Goal: Task Accomplishment & Management: Manage account settings

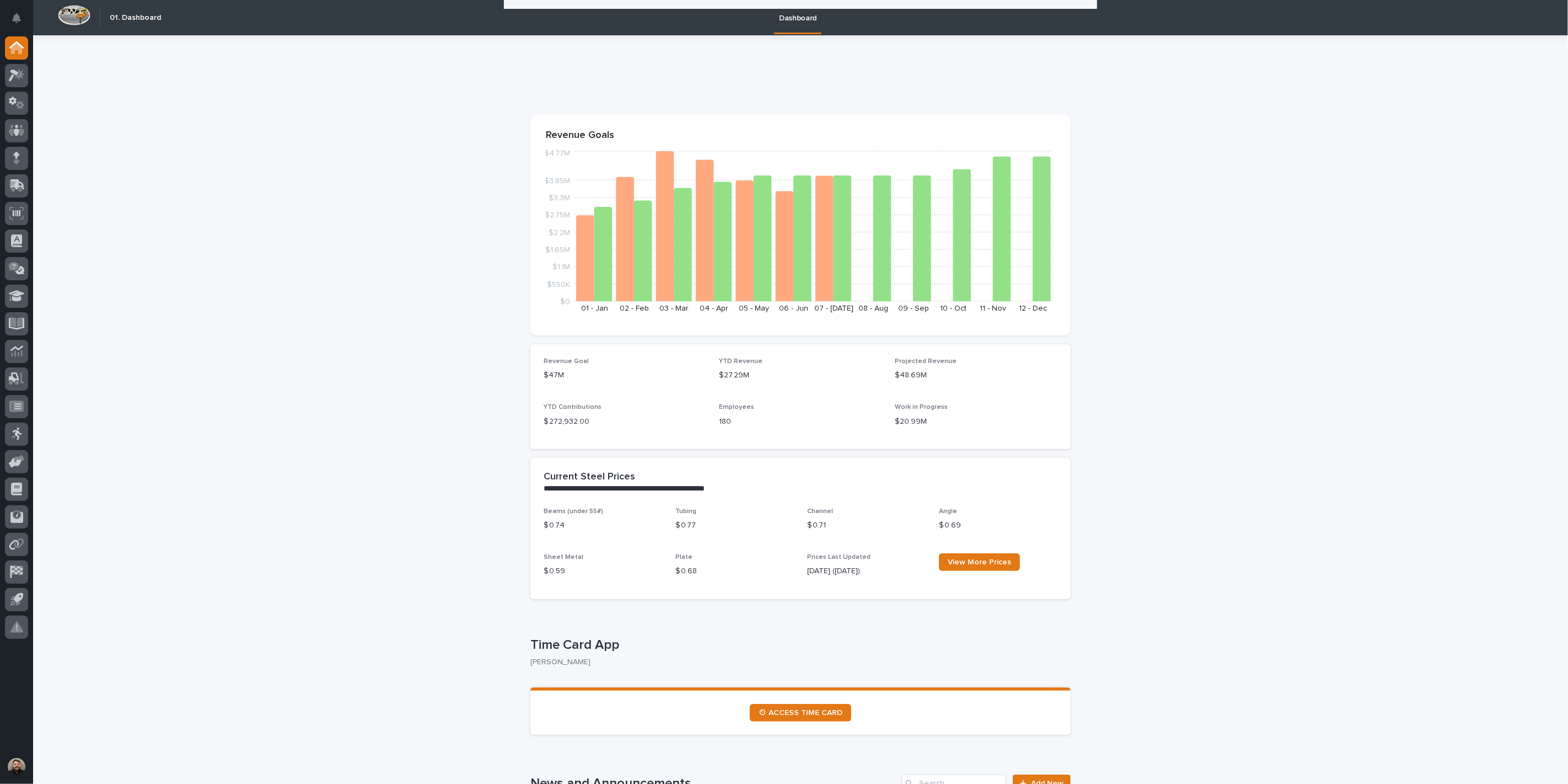
scroll to position [428, 0]
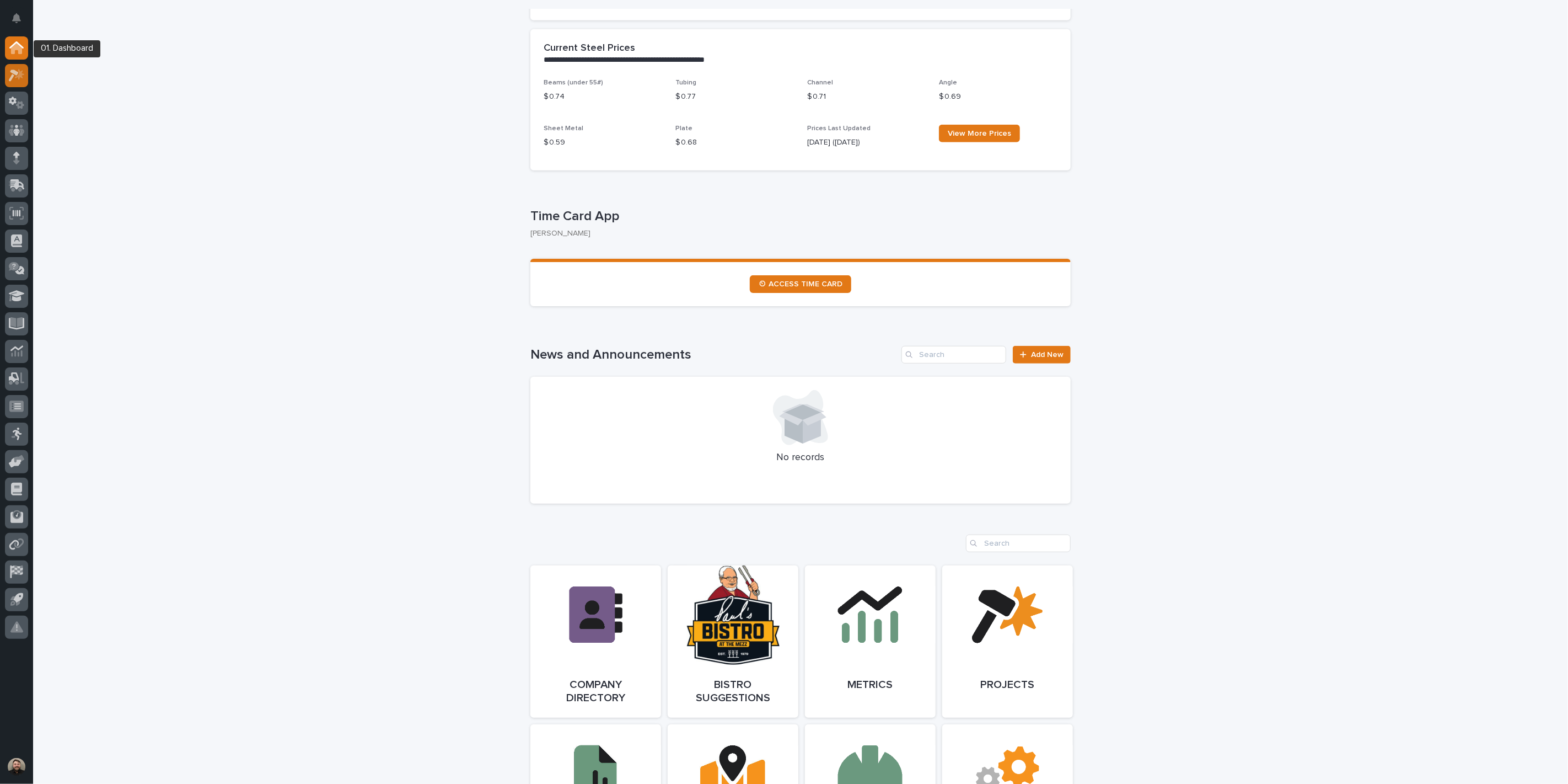
click at [14, 64] on div at bounding box center [16, 76] width 23 height 23
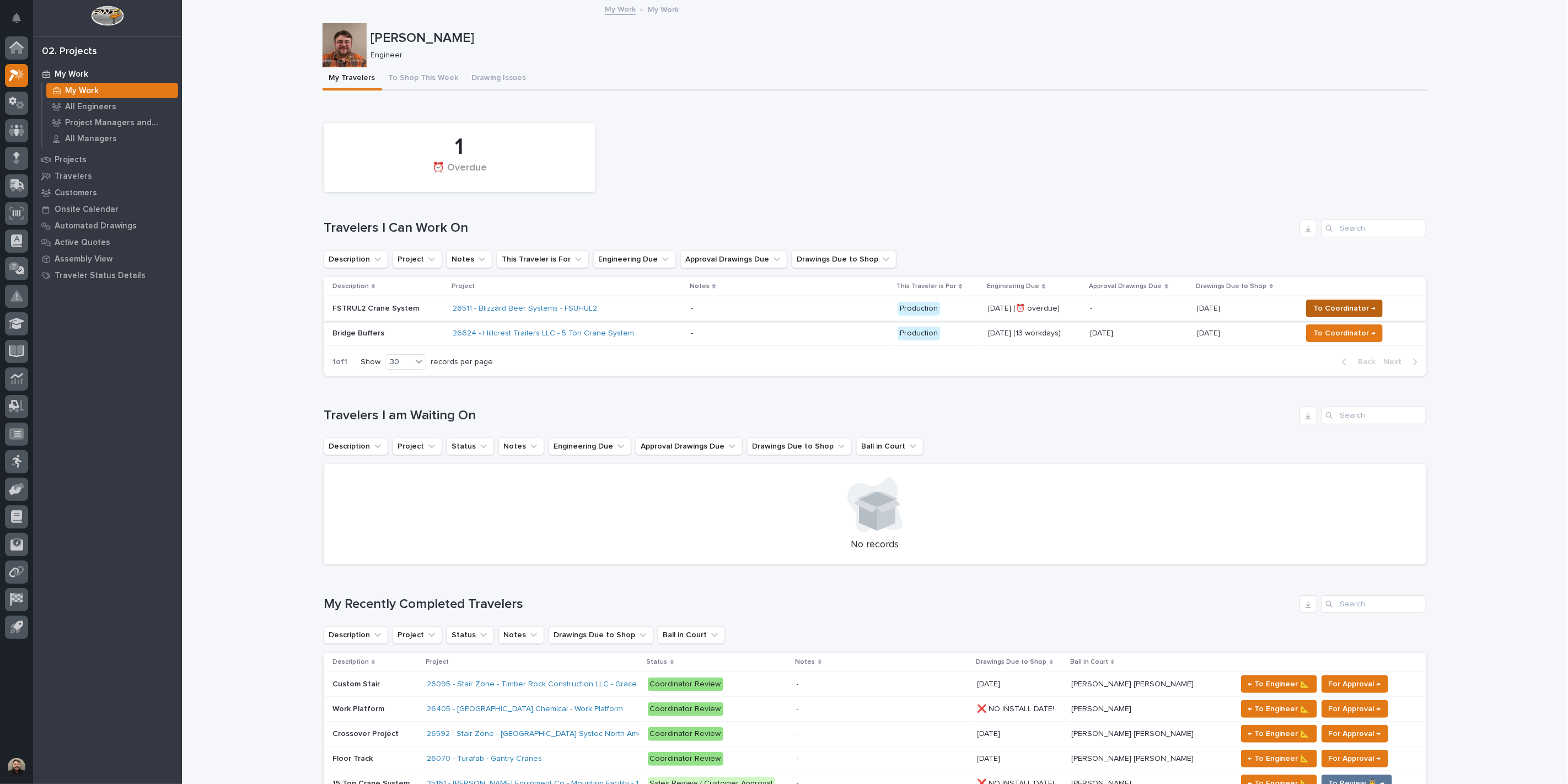
click at [1330, 305] on span "To Coordinator →" at bounding box center [1345, 308] width 62 height 13
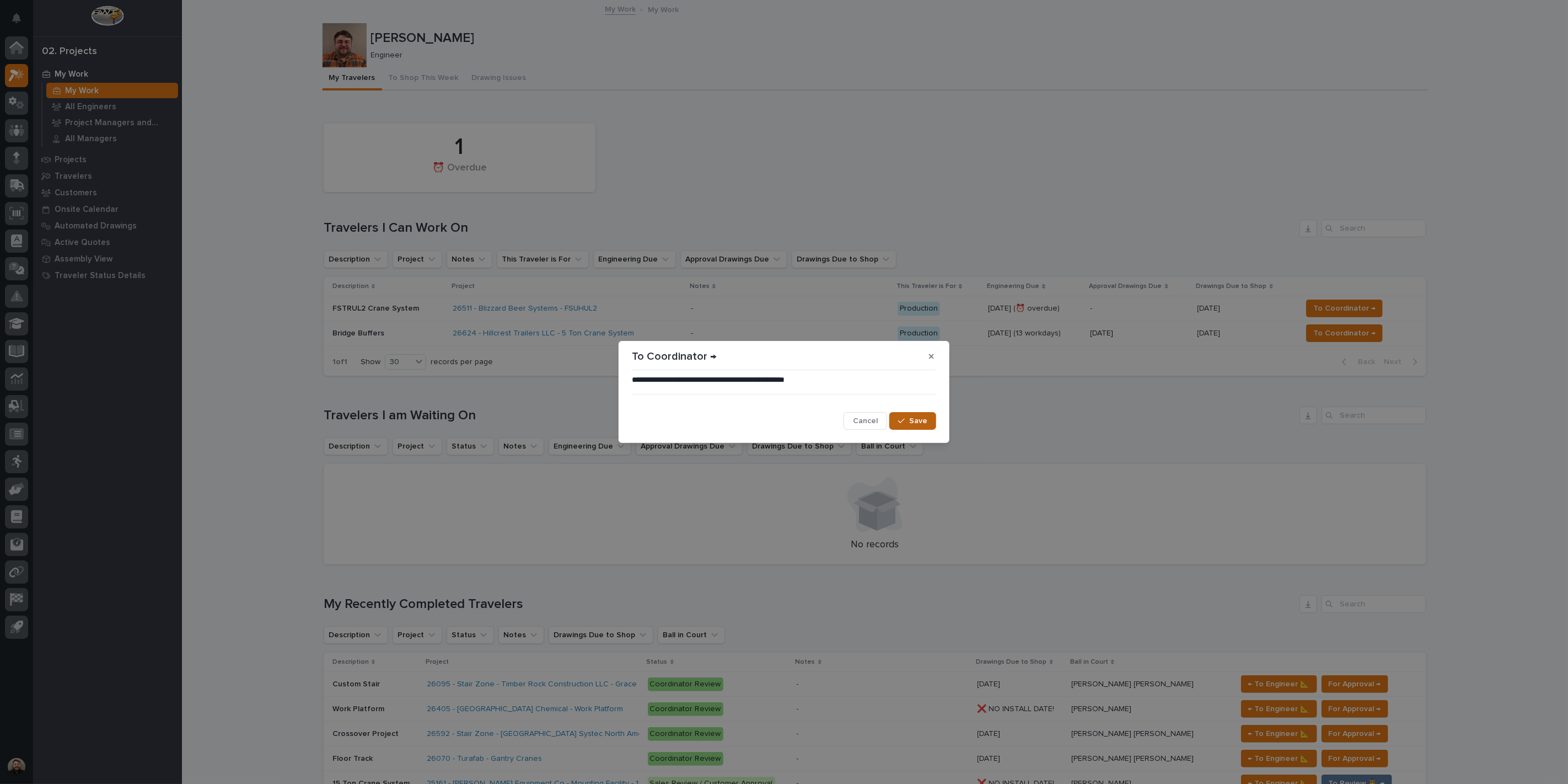
click at [894, 414] on button "Save" at bounding box center [914, 421] width 47 height 18
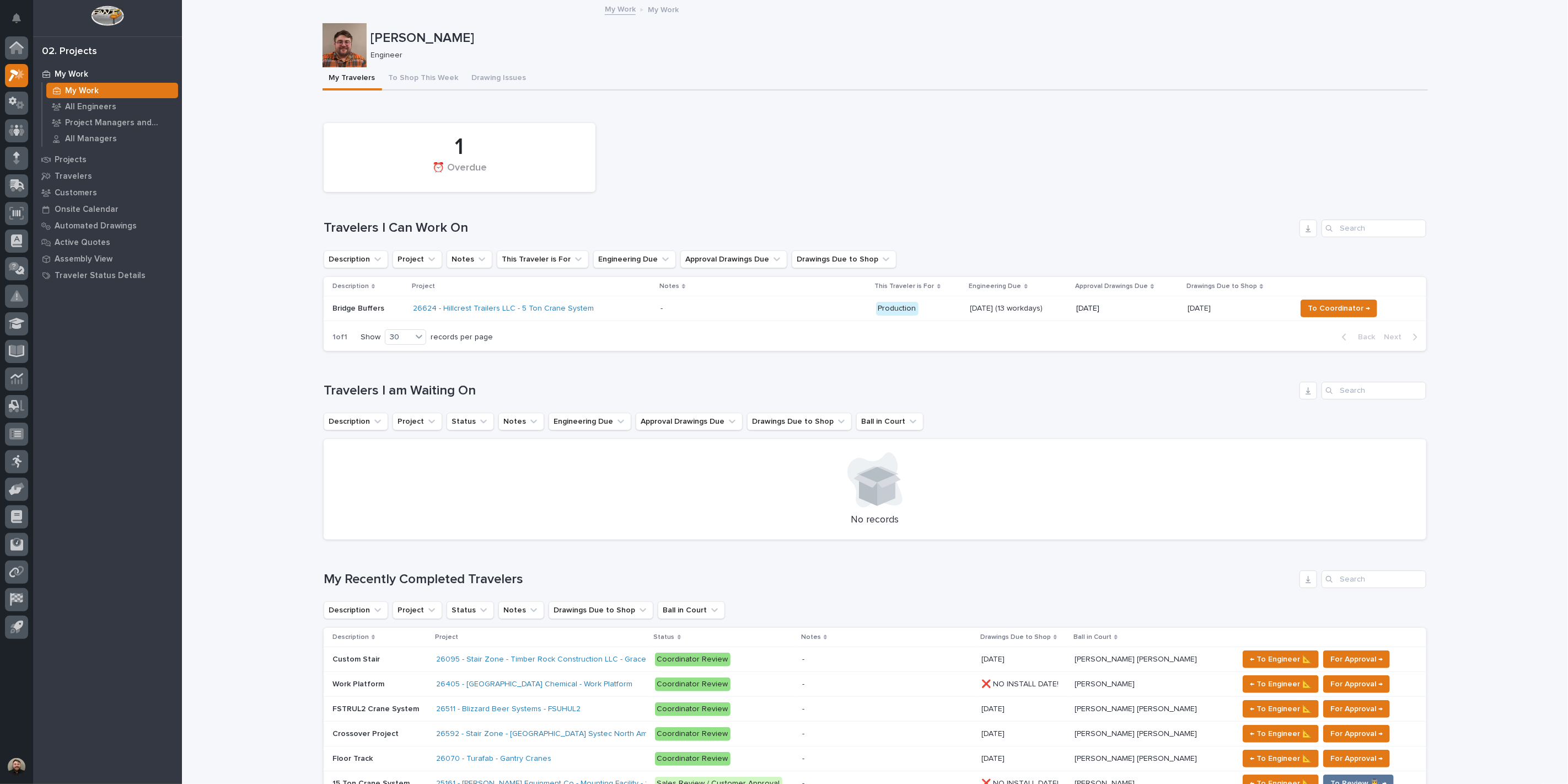
click at [1030, 37] on p "[PERSON_NAME]" at bounding box center [897, 38] width 1053 height 16
click at [663, 300] on div "- -" at bounding box center [764, 308] width 207 height 18
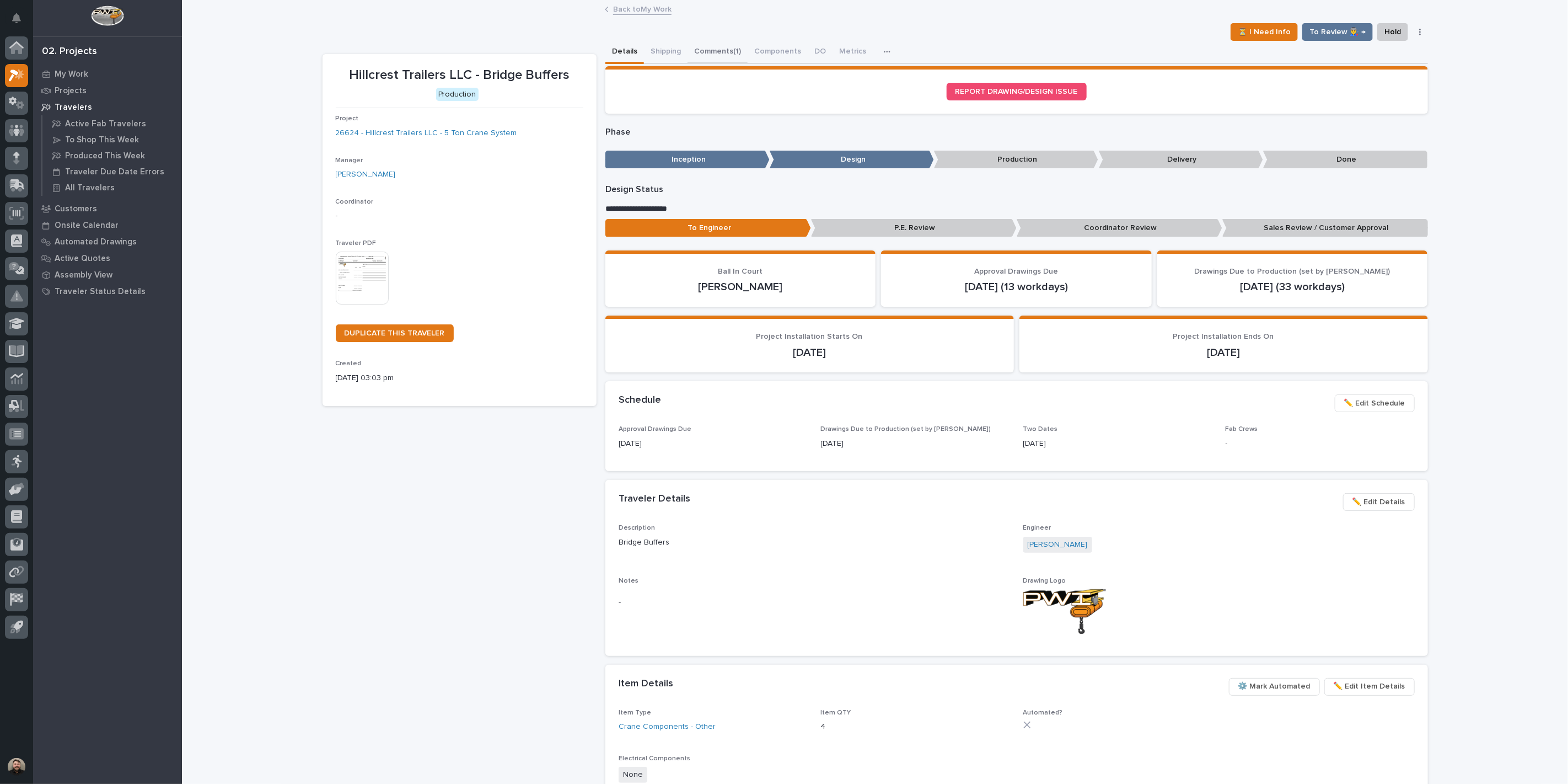
click at [715, 59] on button "Comments (1)" at bounding box center [718, 52] width 61 height 23
